Goal: Information Seeking & Learning: Learn about a topic

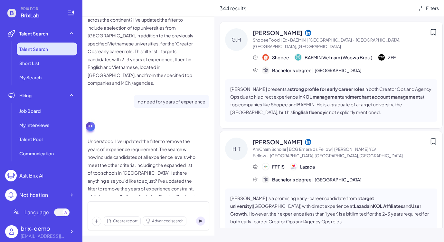
click at [59, 51] on li "Talent Search" at bounding box center [47, 49] width 61 height 13
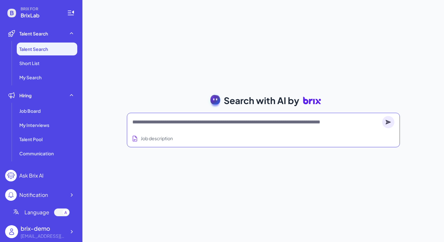
click at [255, 122] on textarea at bounding box center [255, 122] width 247 height 8
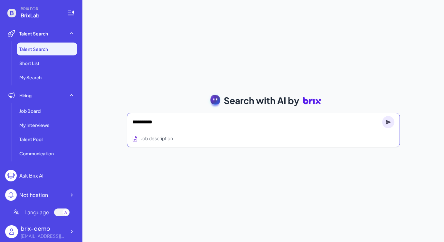
type textarea "**********"
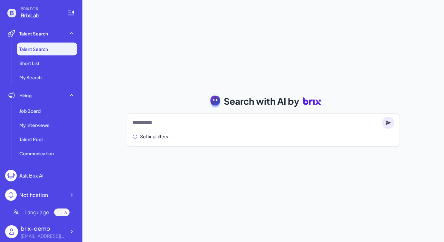
click at [61, 56] on ul "Talent Search Short List My Search" at bounding box center [41, 63] width 72 height 41
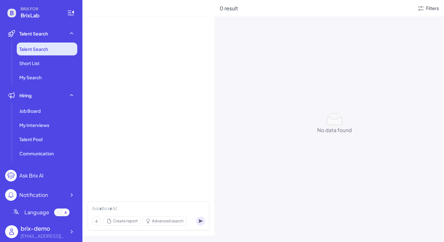
click at [59, 49] on li "Talent Search" at bounding box center [47, 49] width 61 height 13
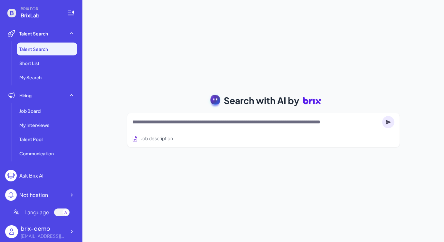
click at [176, 127] on div at bounding box center [263, 122] width 262 height 13
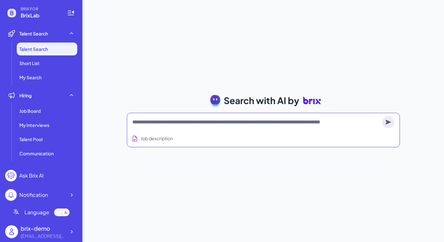
click at [177, 123] on textarea at bounding box center [255, 122] width 247 height 8
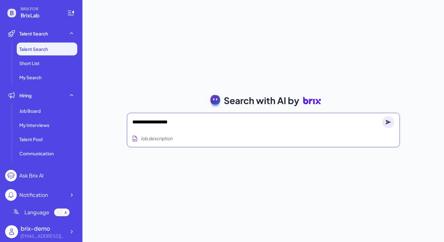
type textarea "**********"
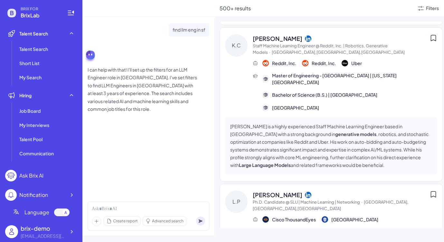
scroll to position [586, 0]
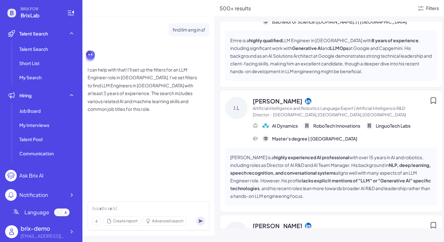
click at [433, 9] on div "Filters" at bounding box center [432, 8] width 13 height 7
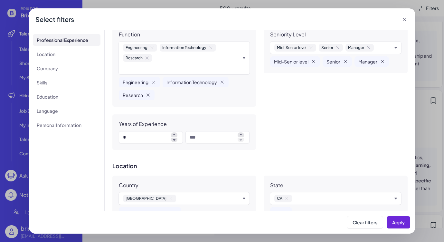
scroll to position [20, 0]
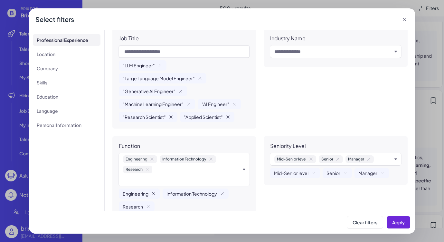
click at [406, 17] on icon at bounding box center [404, 19] width 6 height 6
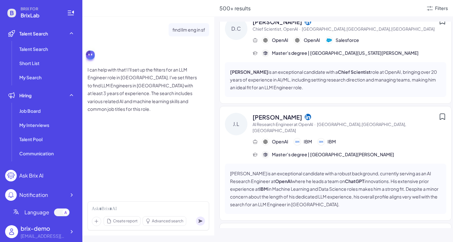
scroll to position [954, 0]
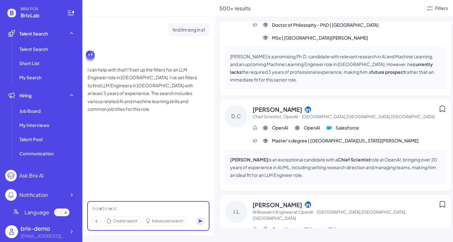
click at [143, 208] on div at bounding box center [148, 208] width 113 height 7
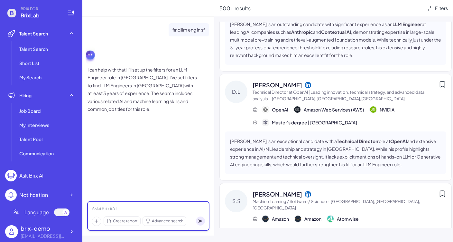
scroll to position [0, 0]
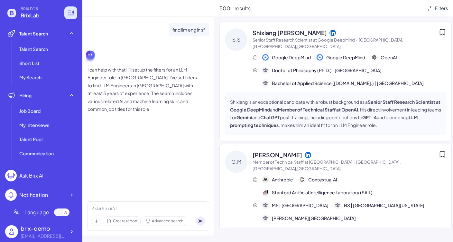
click at [72, 14] on icon at bounding box center [71, 13] width 8 height 8
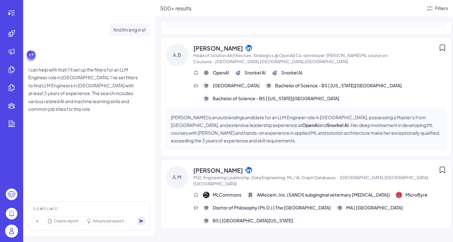
scroll to position [1298, 0]
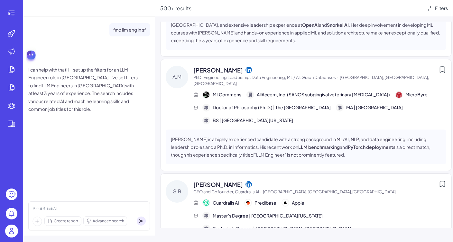
click at [233, 189] on span "CEO and Cofounder, Guardrails AI" at bounding box center [227, 191] width 66 height 5
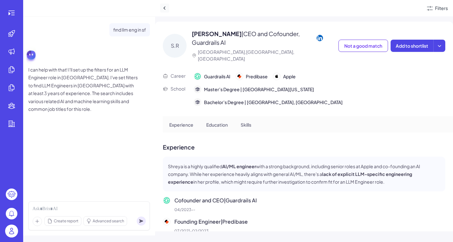
click at [167, 7] on icon at bounding box center [165, 8] width 6 height 6
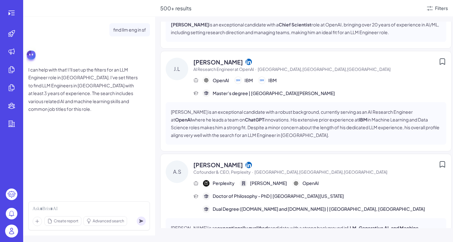
scroll to position [820, 0]
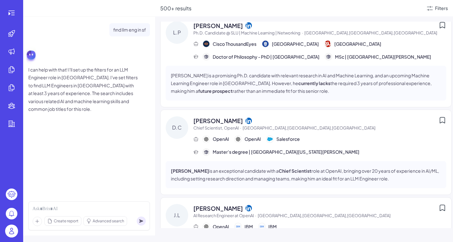
click at [205, 116] on span "[PERSON_NAME]" at bounding box center [219, 120] width 50 height 9
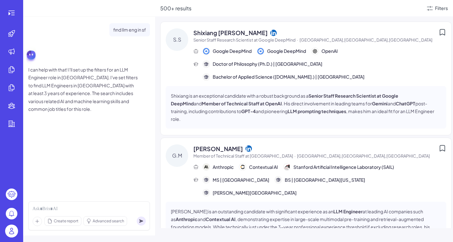
click at [267, 116] on div "Shixiang is an exceptional candidate with a robust background as a Senior Staff…" at bounding box center [306, 107] width 281 height 43
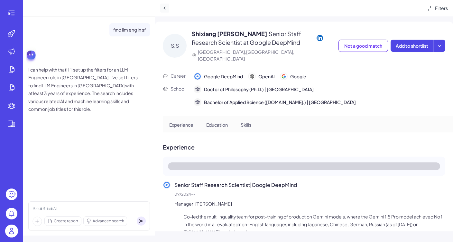
click at [161, 7] on button at bounding box center [164, 8] width 9 height 9
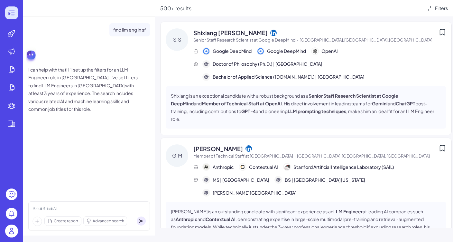
click at [9, 16] on icon at bounding box center [12, 13] width 8 height 8
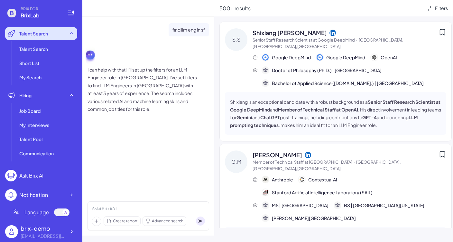
click at [38, 40] on div "Talent Search" at bounding box center [41, 33] width 72 height 13
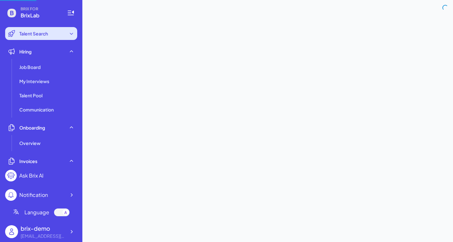
click at [31, 27] on div "Talent Search" at bounding box center [41, 33] width 72 height 13
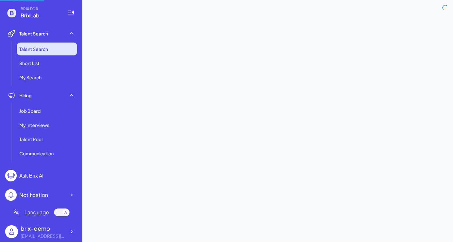
click at [38, 52] on span "Talent Search" at bounding box center [33, 49] width 29 height 6
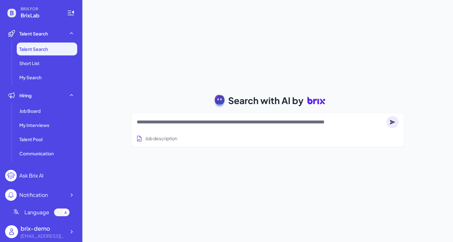
click at [165, 125] on textarea at bounding box center [260, 122] width 247 height 8
paste textarea "**********"
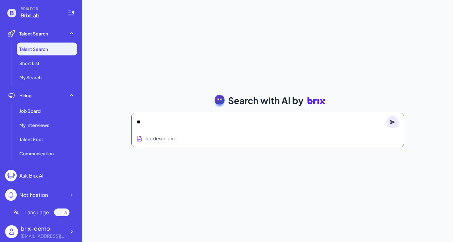
scroll to position [190, 0]
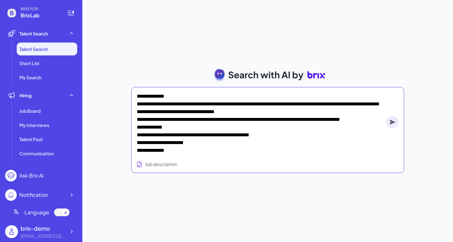
type textarea "**********"
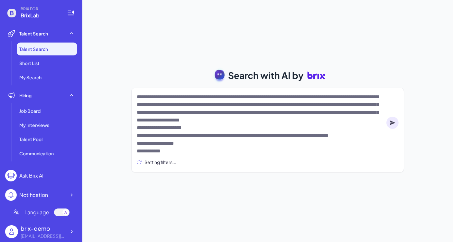
scroll to position [0, 0]
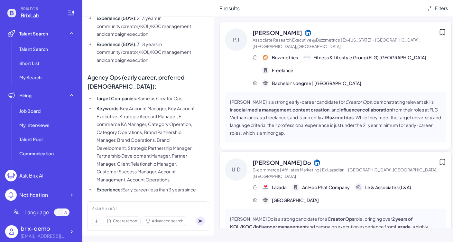
scroll to position [718, 0]
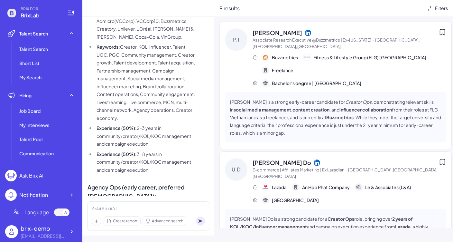
click at [437, 9] on div "Filters" at bounding box center [441, 8] width 13 height 7
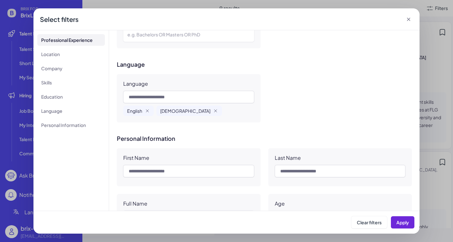
scroll to position [566, 0]
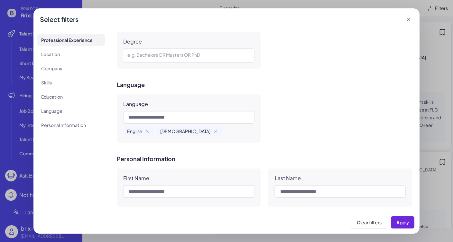
click at [148, 125] on div "English Vietnamese" at bounding box center [188, 123] width 131 height 25
click at [148, 129] on icon "button" at bounding box center [147, 130] width 5 height 5
click at [181, 132] on icon "button" at bounding box center [182, 131] width 3 height 3
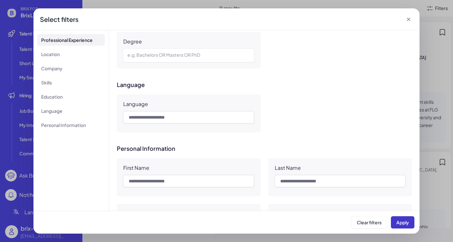
click at [401, 219] on span "Apply" at bounding box center [403, 222] width 13 height 6
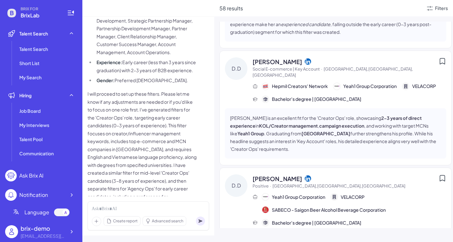
scroll to position [702, 0]
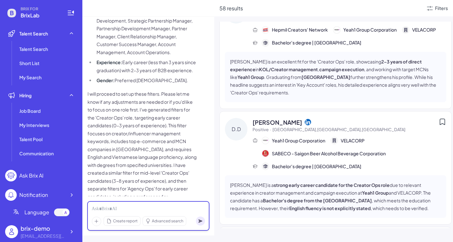
click at [140, 207] on div at bounding box center [148, 208] width 113 height 7
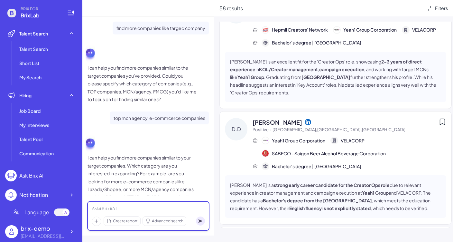
scroll to position [1151, 0]
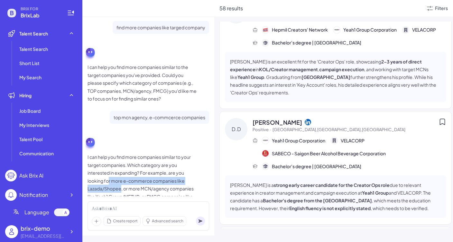
drag, startPoint x: 109, startPoint y: 157, endPoint x: 122, endPoint y: 163, distance: 14.3
click at [122, 163] on p "I can help you find more companies similar to your target companies. Which cate…" at bounding box center [142, 180] width 109 height 55
copy p "r more e-commerce companies like Lazada/Shopee"
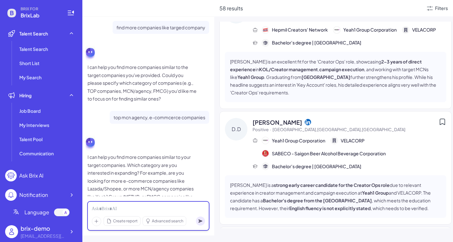
click at [130, 207] on div at bounding box center [148, 208] width 113 height 7
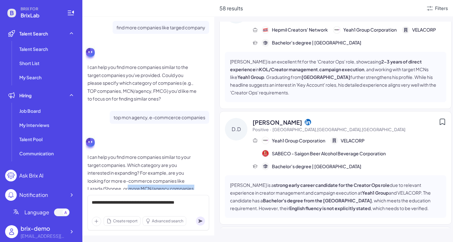
drag, startPoint x: 128, startPoint y: 165, endPoint x: 138, endPoint y: 171, distance: 12.1
click at [138, 171] on p "I can help you find more companies similar to your target companies. Which cate…" at bounding box center [142, 180] width 109 height 55
copy p "more MCN/agency companies like Yeah1 Group/METUB"
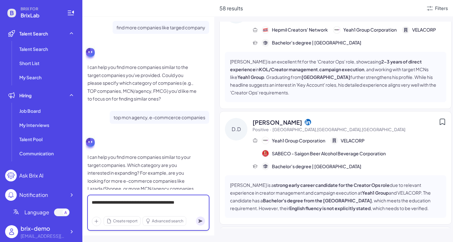
click at [121, 210] on div "**********" at bounding box center [148, 206] width 113 height 14
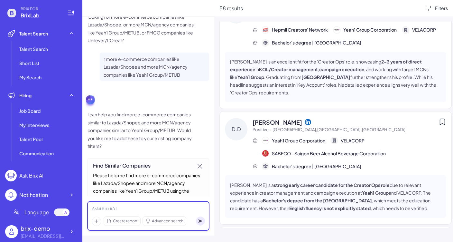
scroll to position [1315, 0]
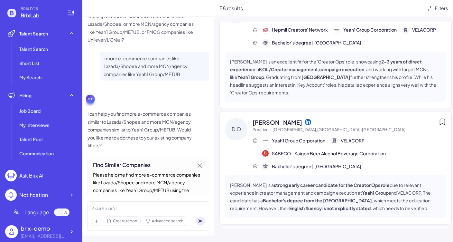
click at [177, 202] on div "Find Similar Companies" at bounding box center [148, 206] width 111 height 8
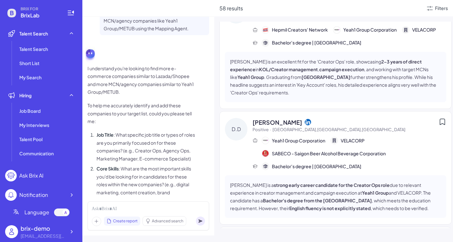
scroll to position [1565, 0]
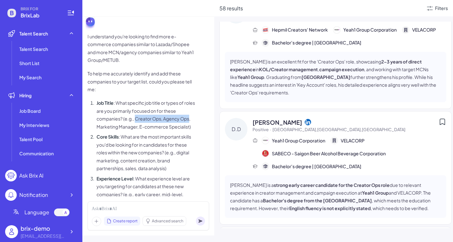
drag, startPoint x: 136, startPoint y: 93, endPoint x: 190, endPoint y: 96, distance: 54.5
click at [190, 99] on li "Job Title : What specific job title or types of roles are you primarily focused…" at bounding box center [146, 115] width 102 height 32
copy li "Creator Ops, Agency Ops"
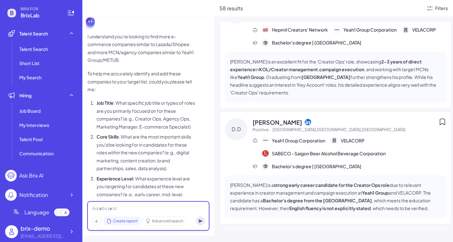
click at [115, 207] on div at bounding box center [148, 208] width 113 height 7
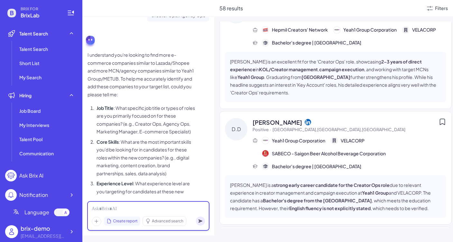
scroll to position [1772, 0]
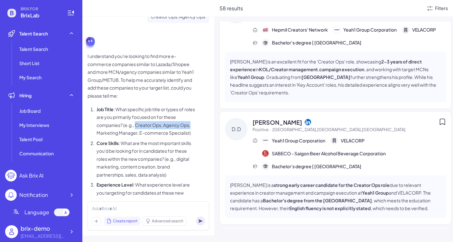
drag, startPoint x: 135, startPoint y: 101, endPoint x: 191, endPoint y: 100, distance: 56.4
click at [192, 105] on li "Job Title : What specific job title or types of roles are you primarily focused…" at bounding box center [146, 121] width 102 height 32
copy li "Creator Ops, Agency Ops,"
click at [115, 213] on div "Create report Advanced search" at bounding box center [149, 215] width 122 height 29
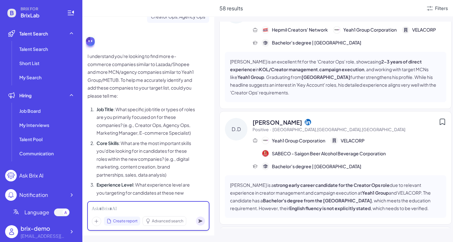
click at [115, 211] on div at bounding box center [148, 208] width 113 height 7
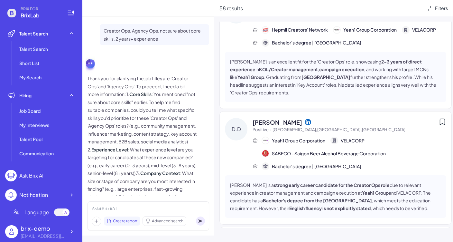
scroll to position [1970, 0]
click at [140, 207] on div at bounding box center [148, 208] width 113 height 7
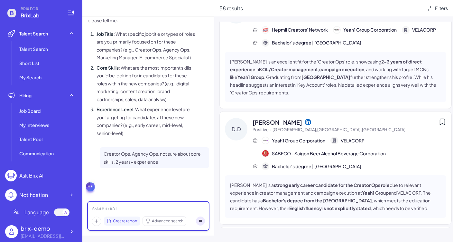
scroll to position [2120, 0]
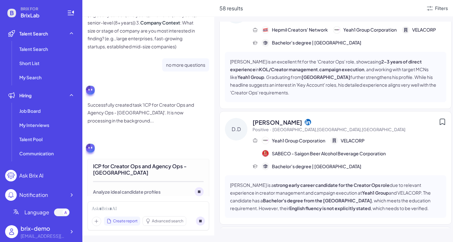
click at [168, 138] on div "ICP for Creator Ops and Agency Ops - [GEOGRAPHIC_DATA] Analyze ideal candidate …" at bounding box center [149, 169] width 122 height 63
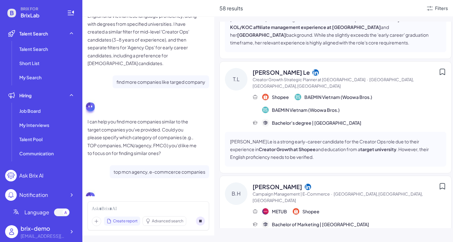
scroll to position [1102, 0]
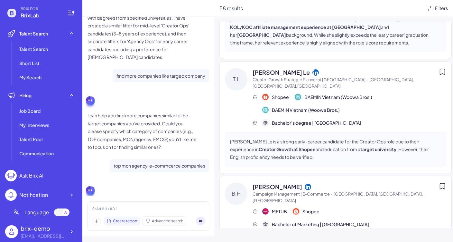
click at [134, 162] on p "top mcn agency, e-commcerce companies" at bounding box center [160, 166] width 92 height 8
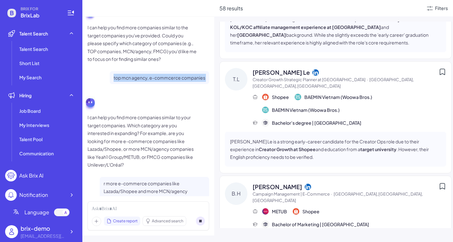
scroll to position [1203, 0]
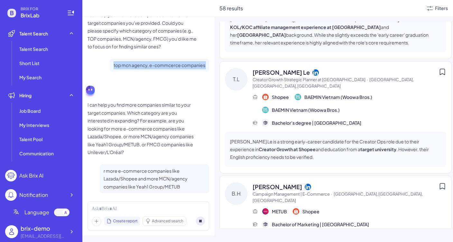
click at [133, 167] on p "r more e-commerce companies like Lazada/Shopee and more MCN/agency companies li…" at bounding box center [155, 179] width 102 height 24
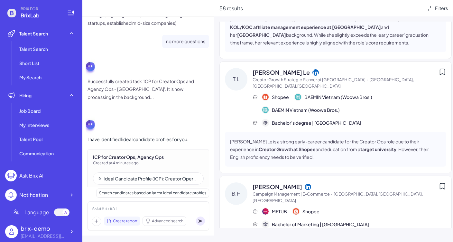
scroll to position [2145, 0]
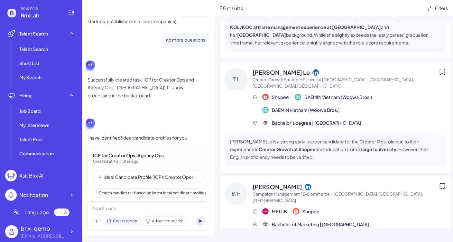
click at [142, 171] on div "Ideal Candidate Profile (ICP): Creator Operations & Agency Operations ([GEOGRAP…" at bounding box center [148, 177] width 111 height 12
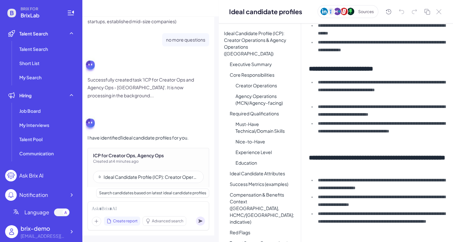
scroll to position [2154, 0]
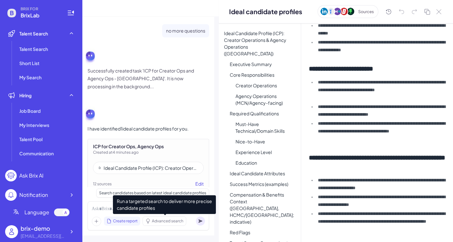
click at [164, 221] on span "Advanced search" at bounding box center [168, 221] width 32 height 6
click at [110, 210] on div at bounding box center [148, 208] width 113 height 7
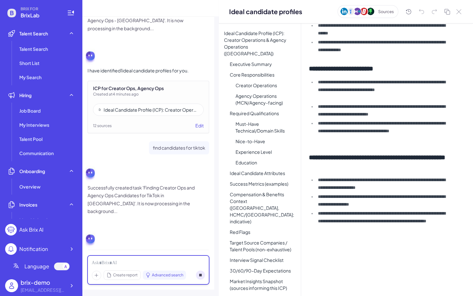
scroll to position [2245, 0]
